Goal: Task Accomplishment & Management: Manage account settings

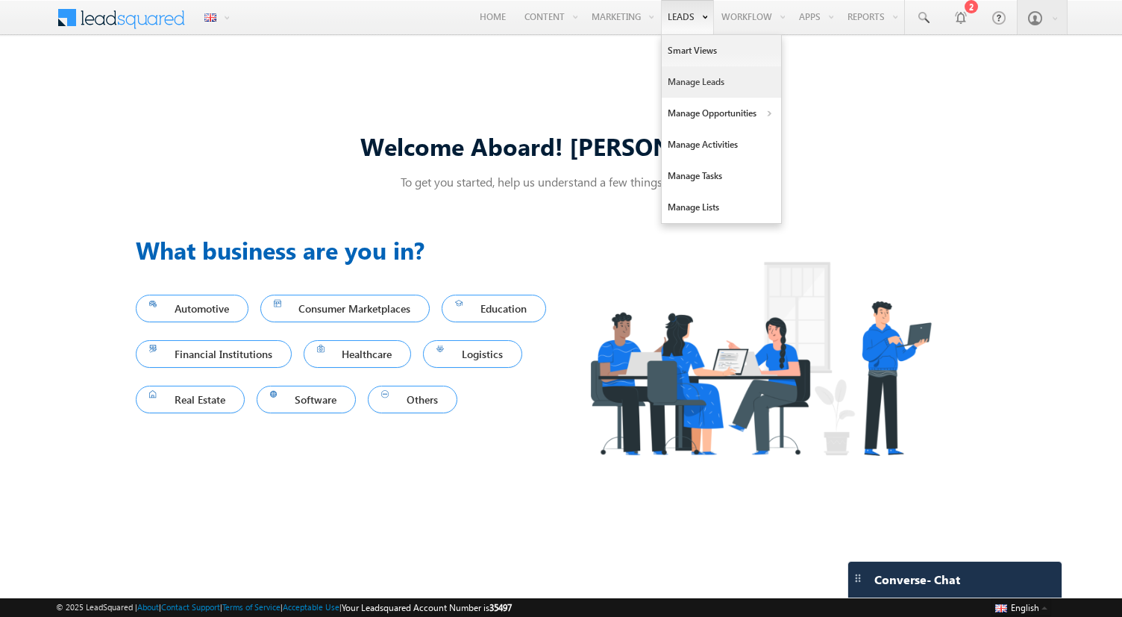
click at [684, 82] on link "Manage Leads" at bounding box center [721, 81] width 119 height 31
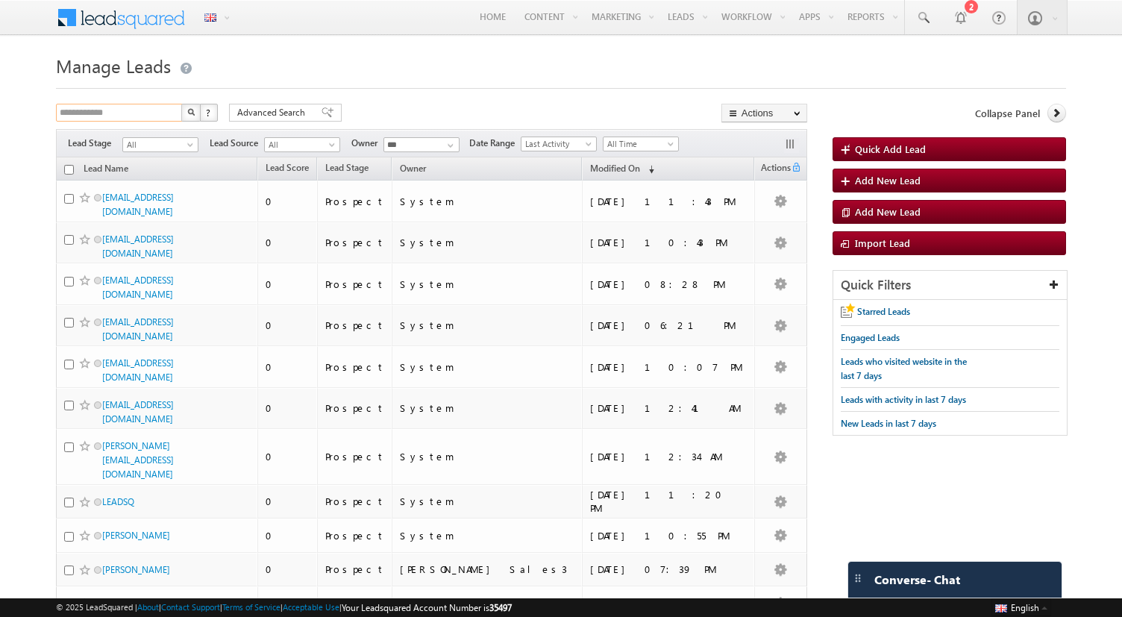
click at [142, 119] on input "**********" at bounding box center [120, 113] width 128 height 18
type input "**********"
click at [181, 104] on button "button" at bounding box center [190, 113] width 19 height 18
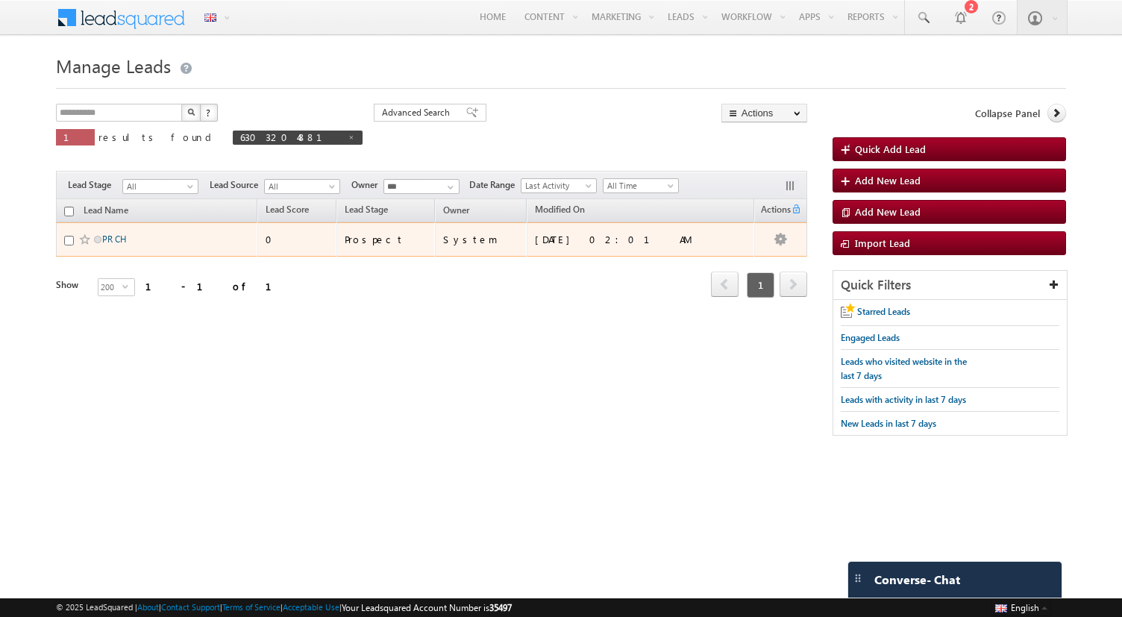
click at [114, 239] on link "PR CH" at bounding box center [114, 239] width 25 height 11
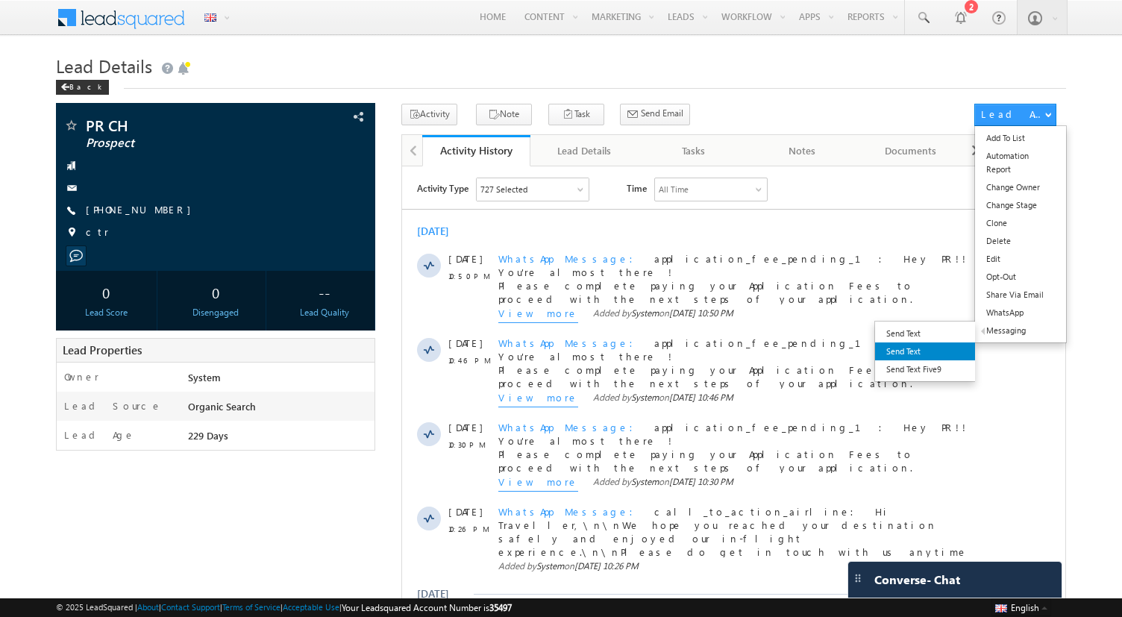
click at [920, 358] on link "Send Text" at bounding box center [925, 351] width 100 height 18
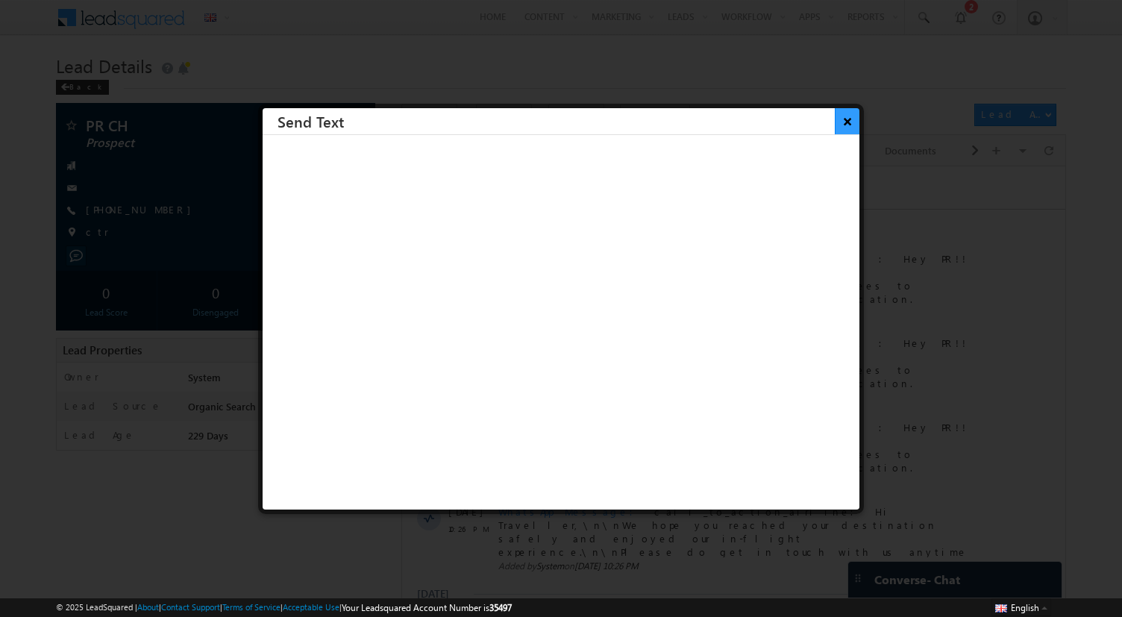
click at [844, 123] on button "×" at bounding box center [847, 121] width 25 height 26
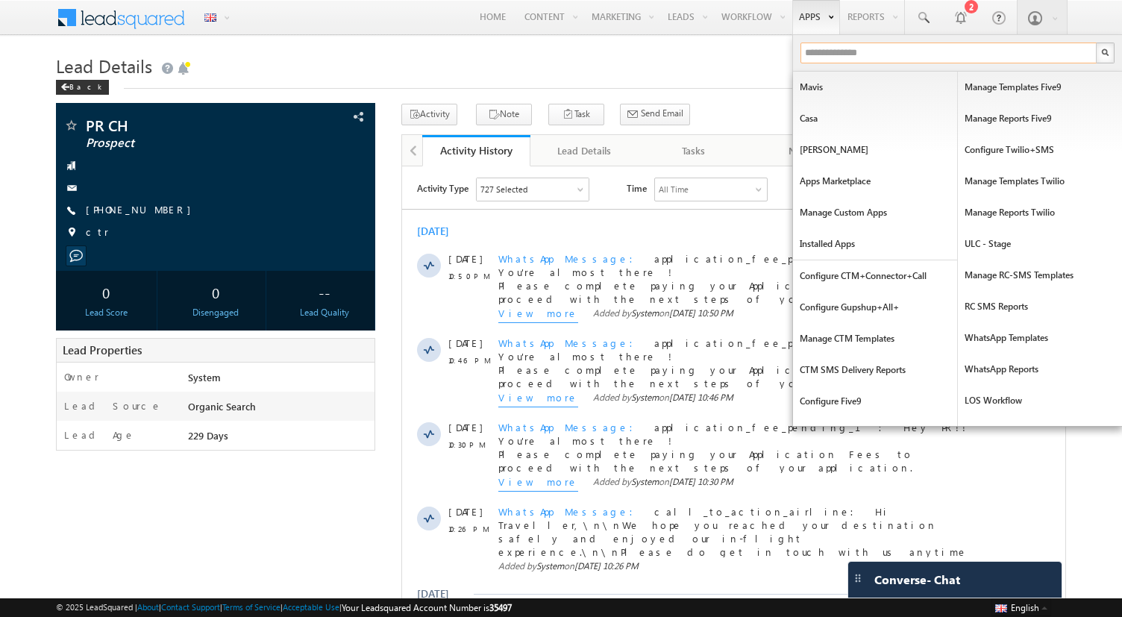
click at [825, 51] on input "text" at bounding box center [950, 53] width 298 height 21
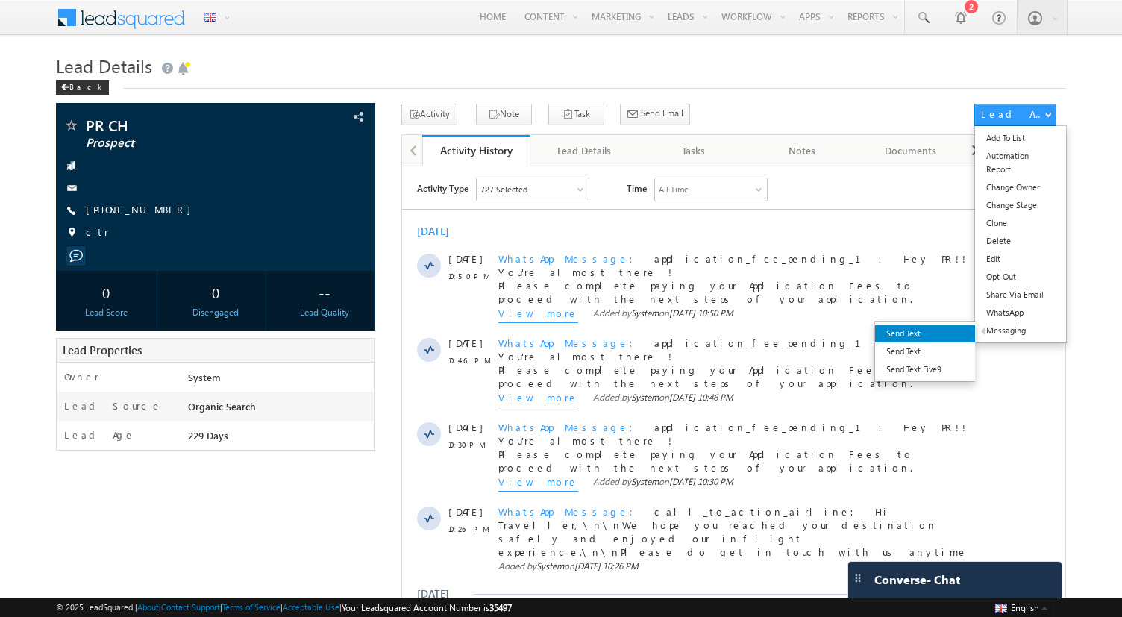
click at [927, 342] on link "Send Text" at bounding box center [925, 334] width 100 height 18
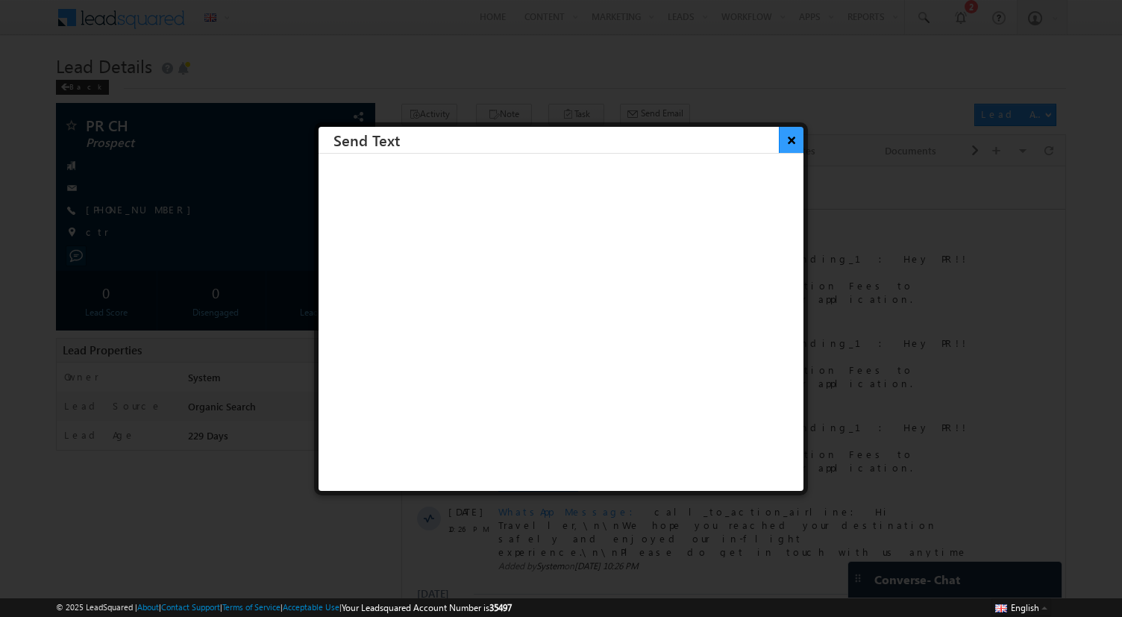
click at [791, 137] on button "×" at bounding box center [791, 140] width 25 height 26
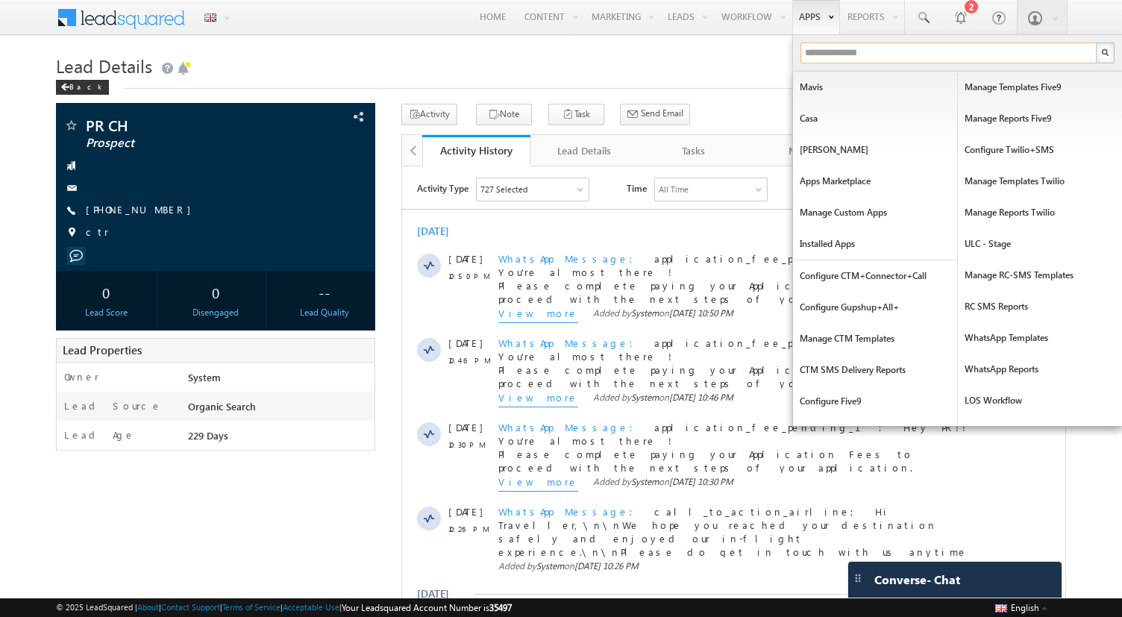
click at [814, 52] on input "text" at bounding box center [950, 53] width 298 height 21
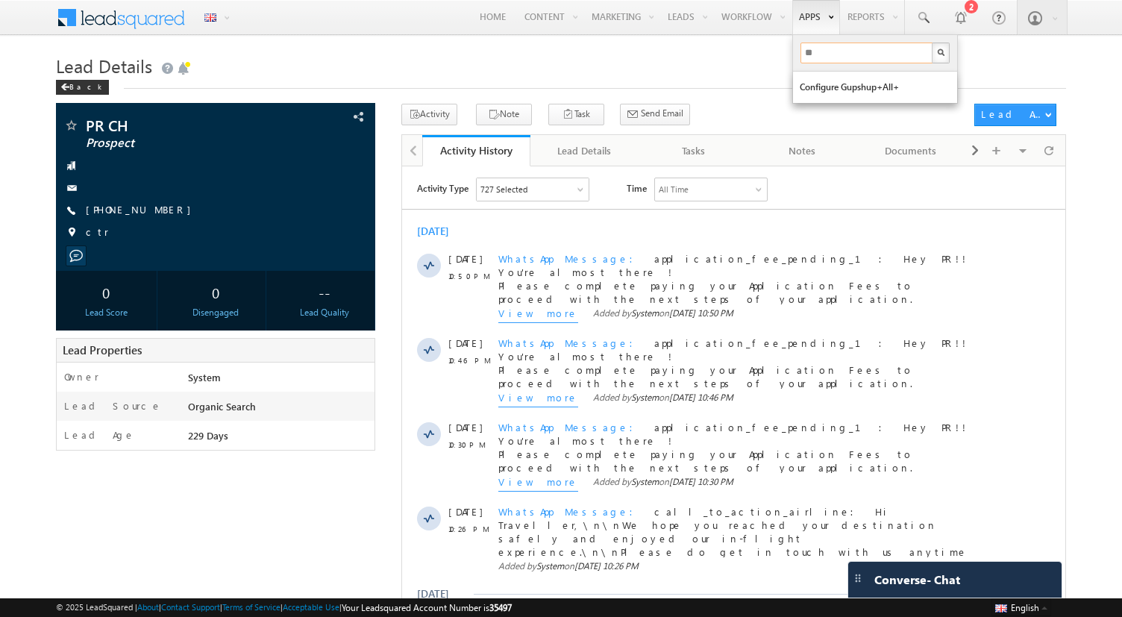
type input "*"
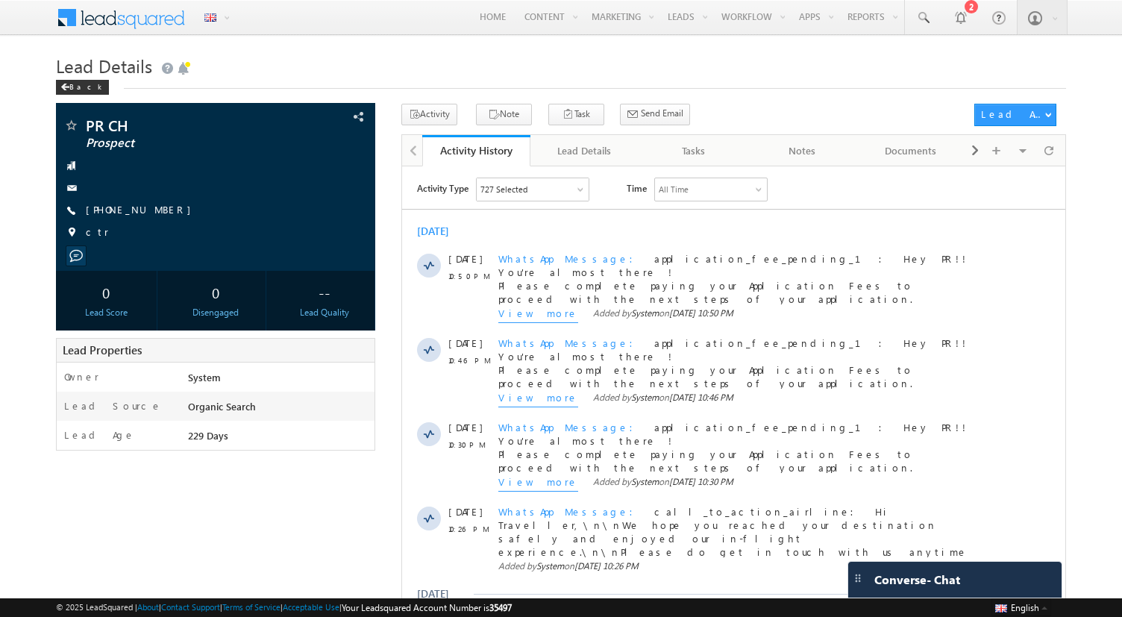
click at [512, 609] on span "35497" at bounding box center [500, 607] width 22 height 11
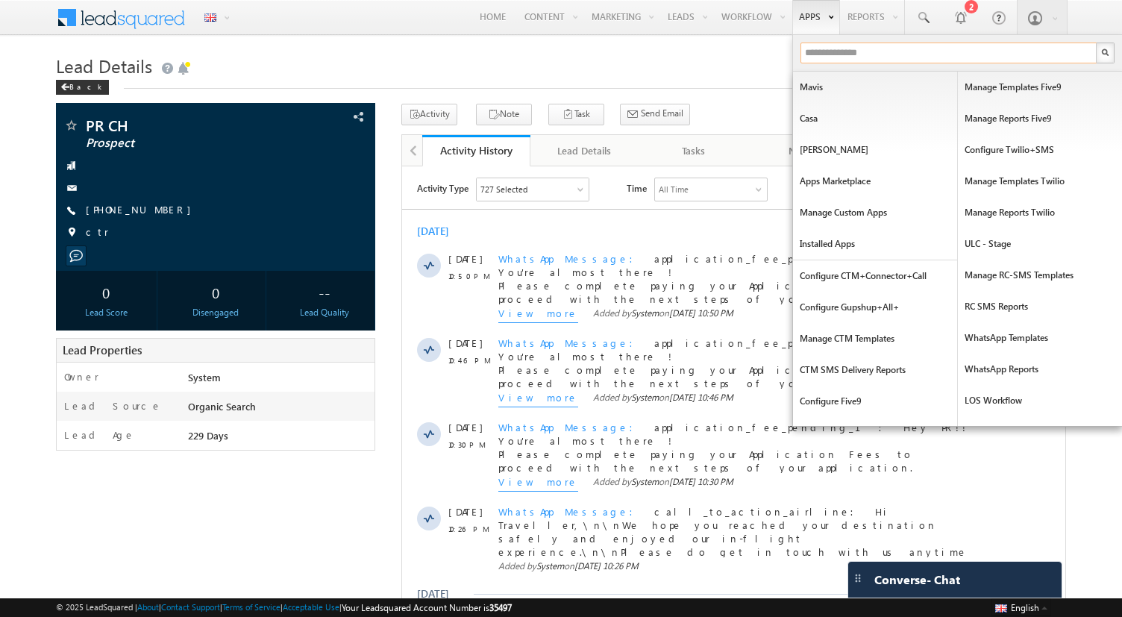
click at [818, 56] on input "text" at bounding box center [950, 53] width 298 height 21
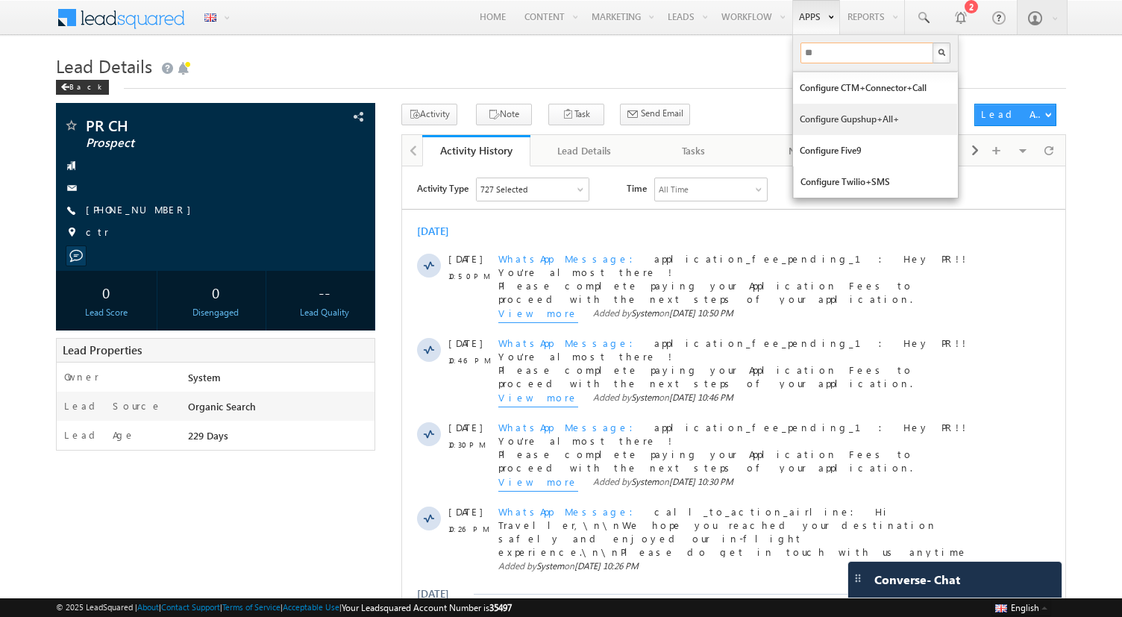
type input "*"
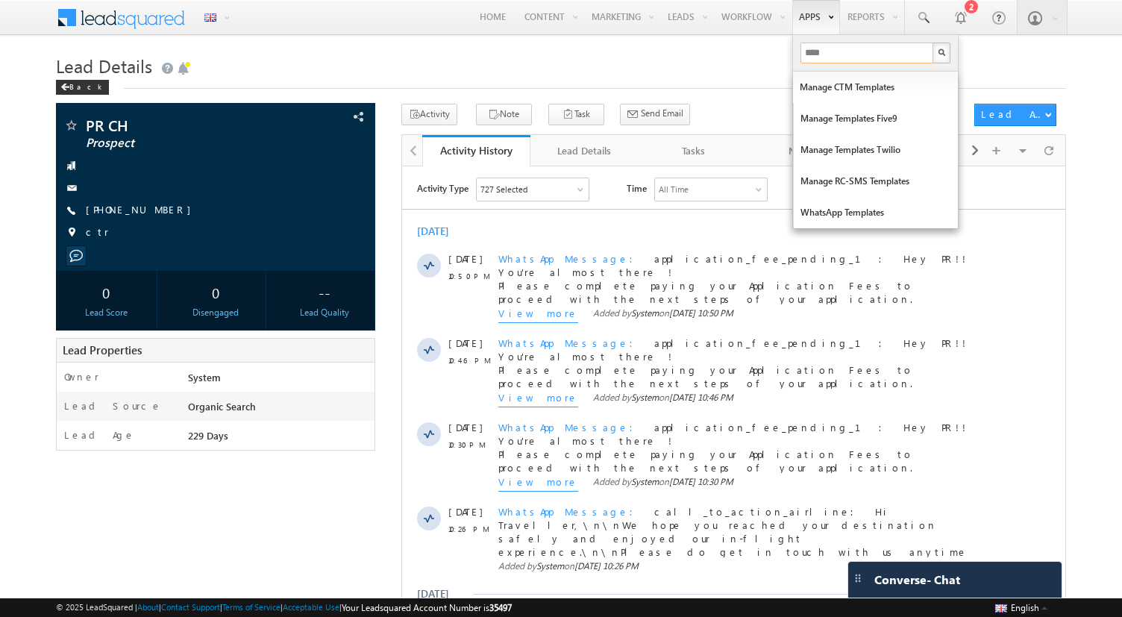
type input "*****"
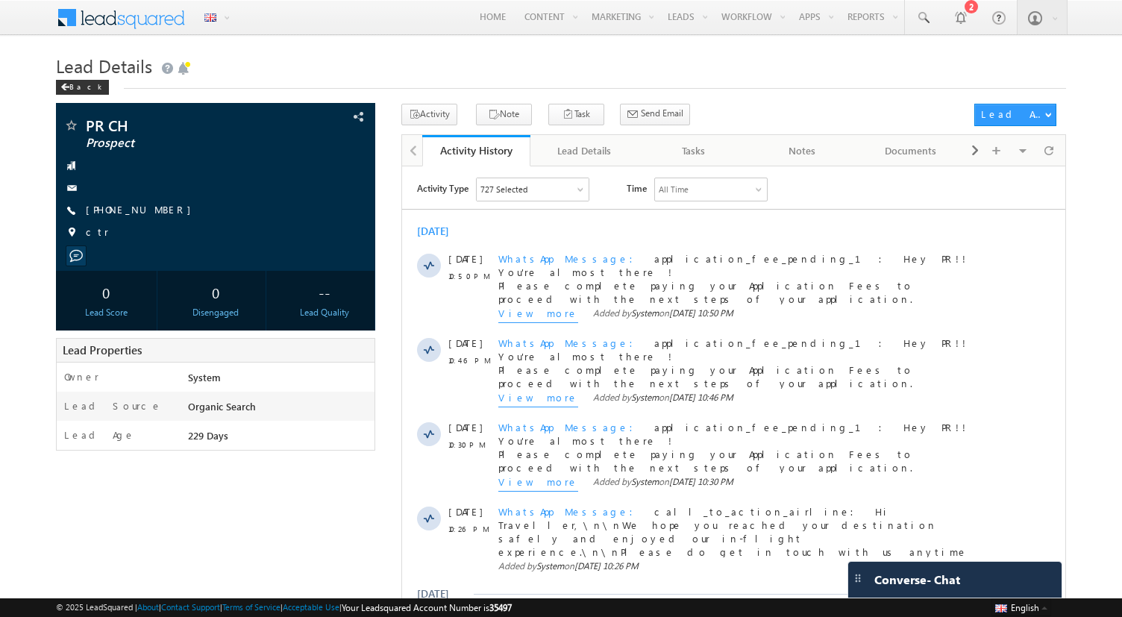
click at [512, 607] on span "35497" at bounding box center [500, 607] width 22 height 11
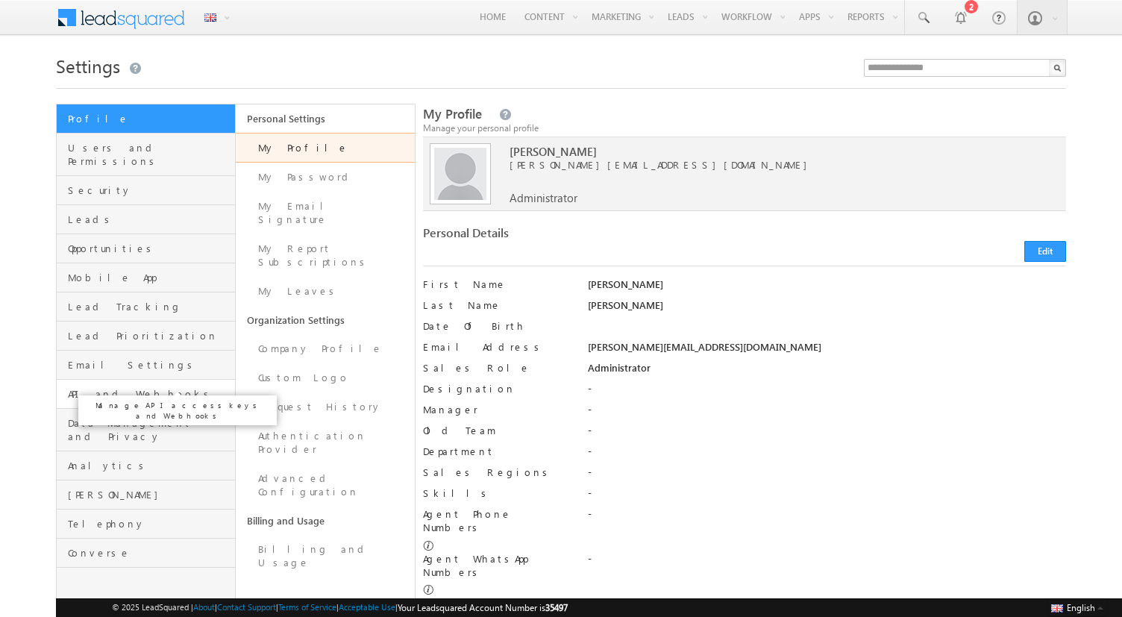
click at [137, 387] on span "API and Webhooks" at bounding box center [149, 393] width 163 height 13
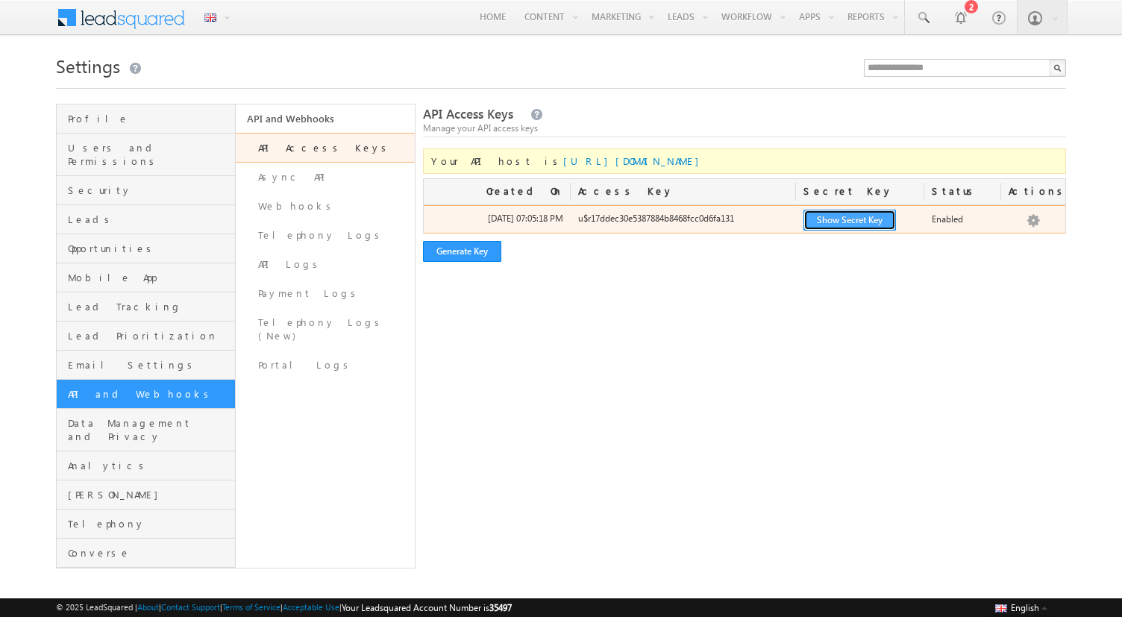
click at [856, 222] on button "Show Secret Key" at bounding box center [850, 220] width 93 height 21
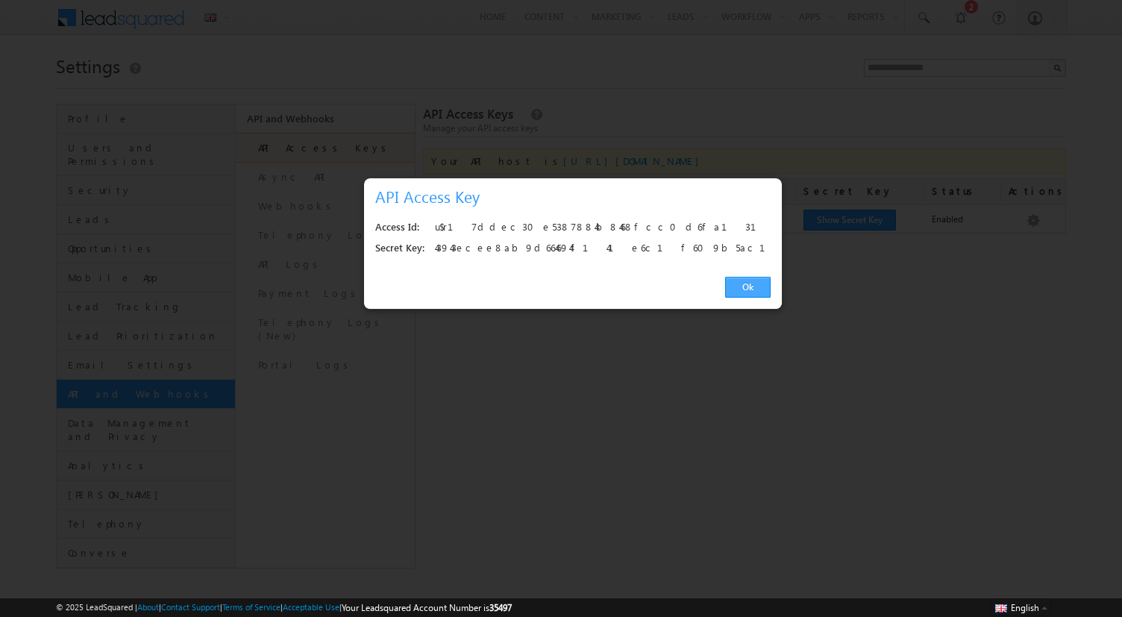
click at [754, 292] on link "Ok" at bounding box center [748, 287] width 46 height 21
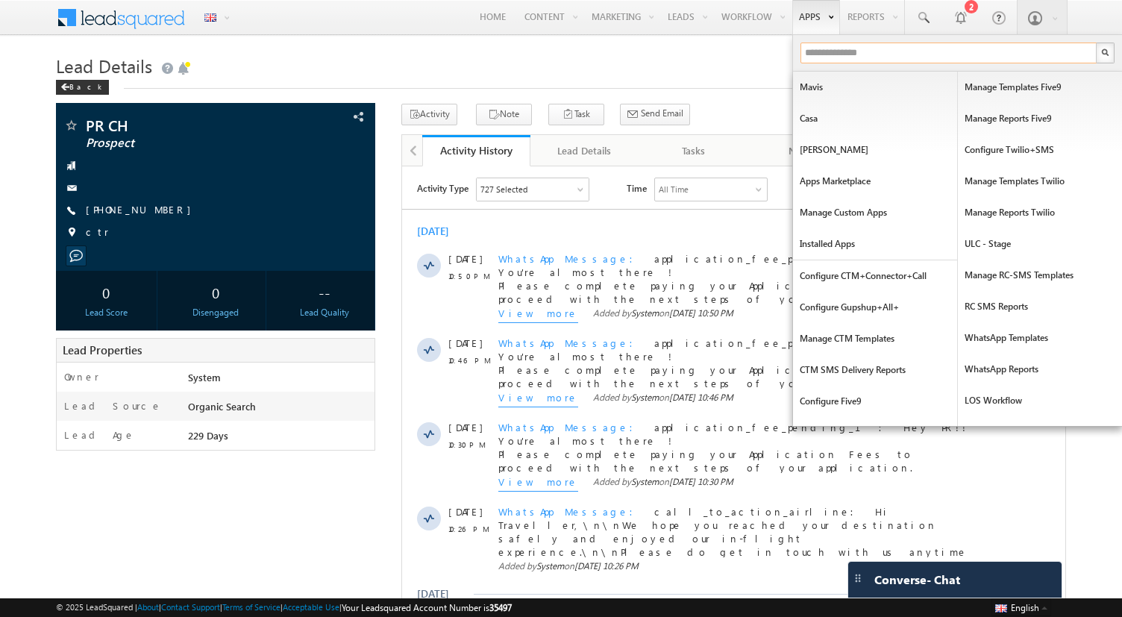
click at [816, 52] on input "text" at bounding box center [950, 53] width 298 height 21
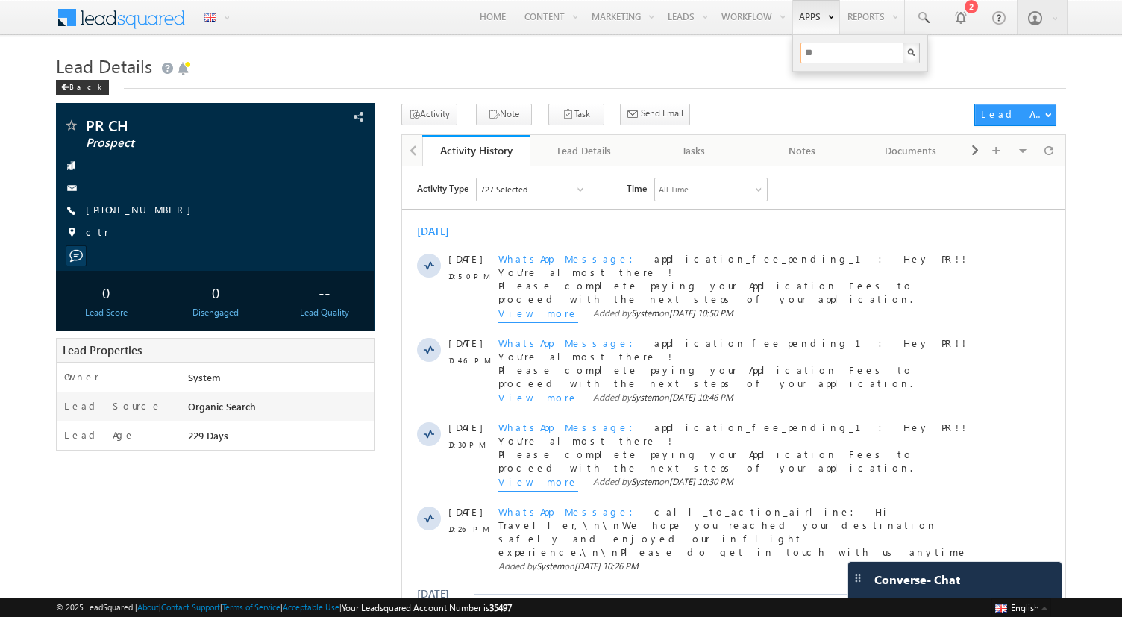
type input "*"
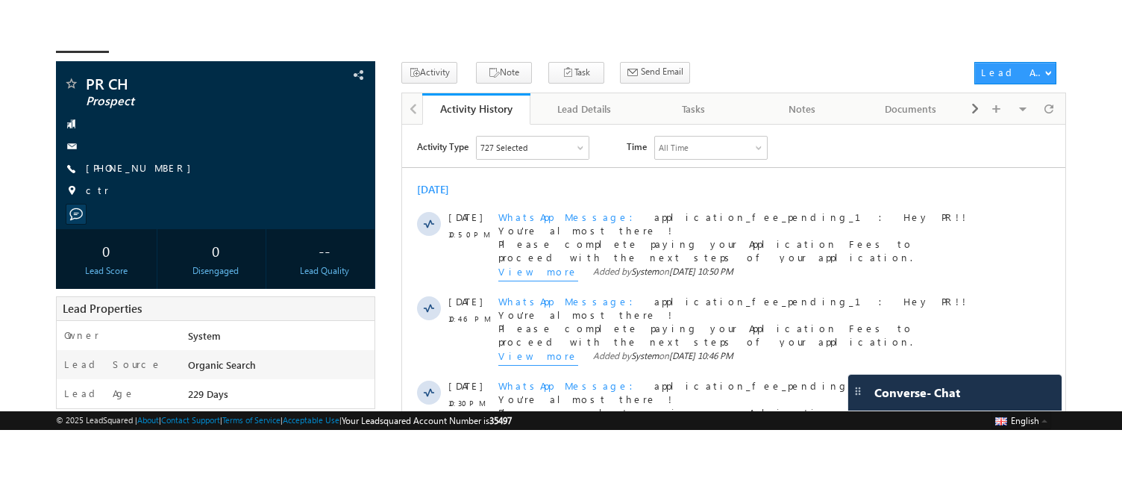
scroll to position [87, 0]
